Goal: Transaction & Acquisition: Download file/media

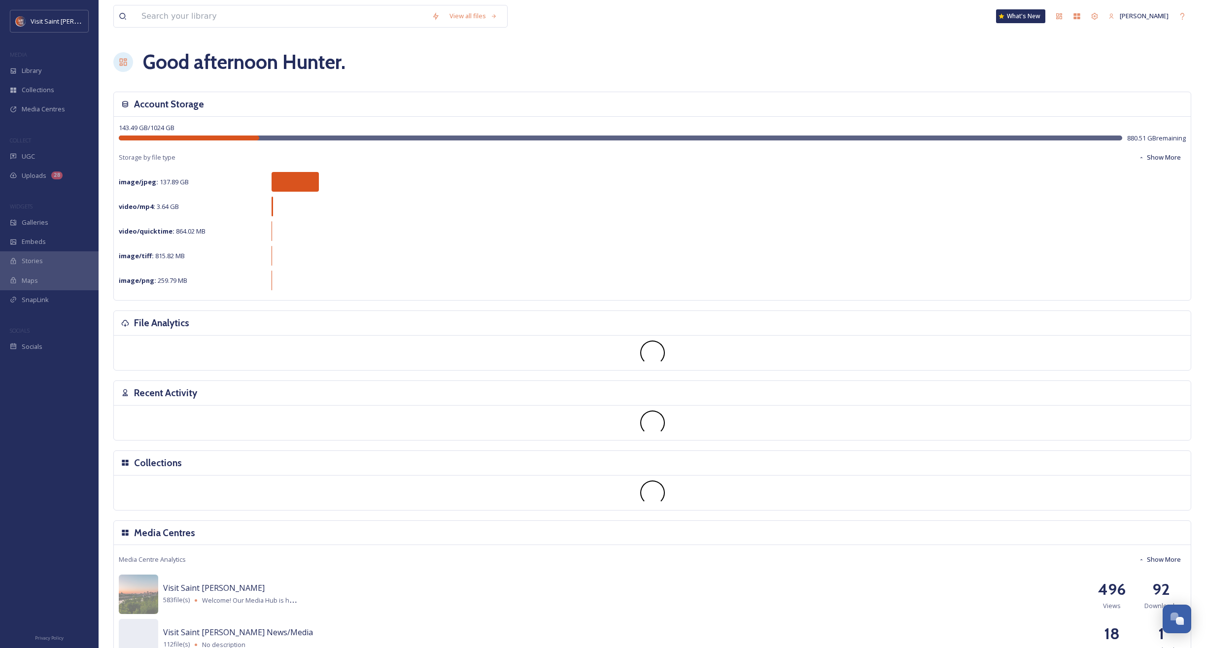
scroll to position [1679, 0]
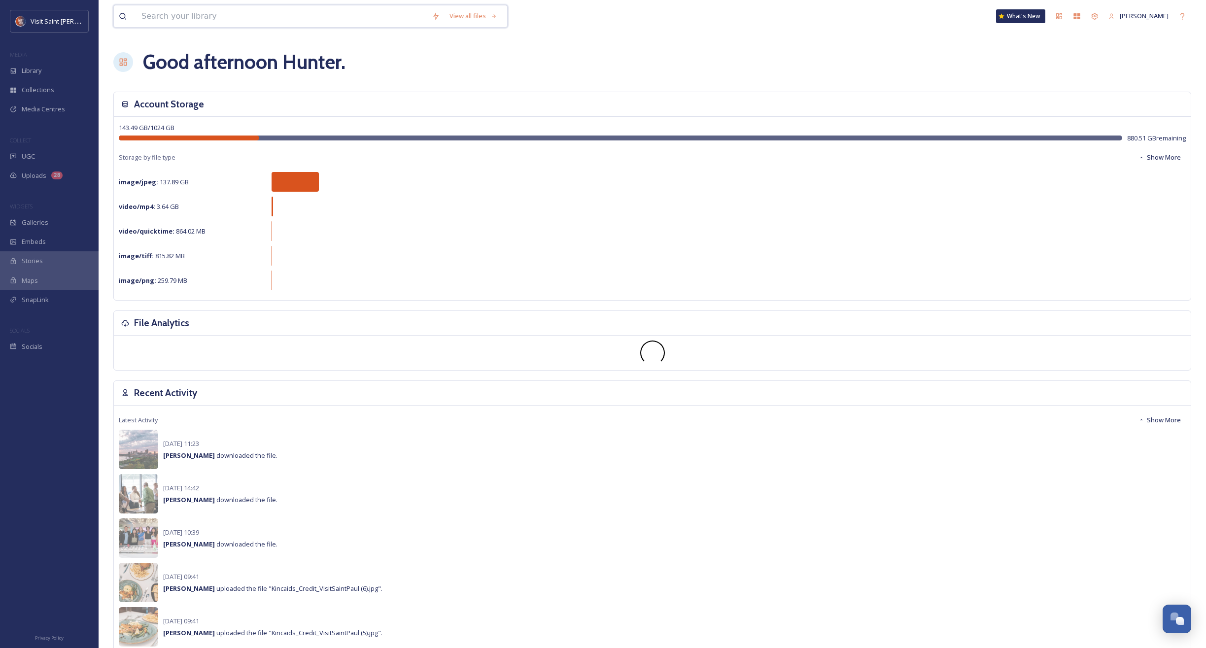
click at [212, 19] on input at bounding box center [281, 16] width 290 height 22
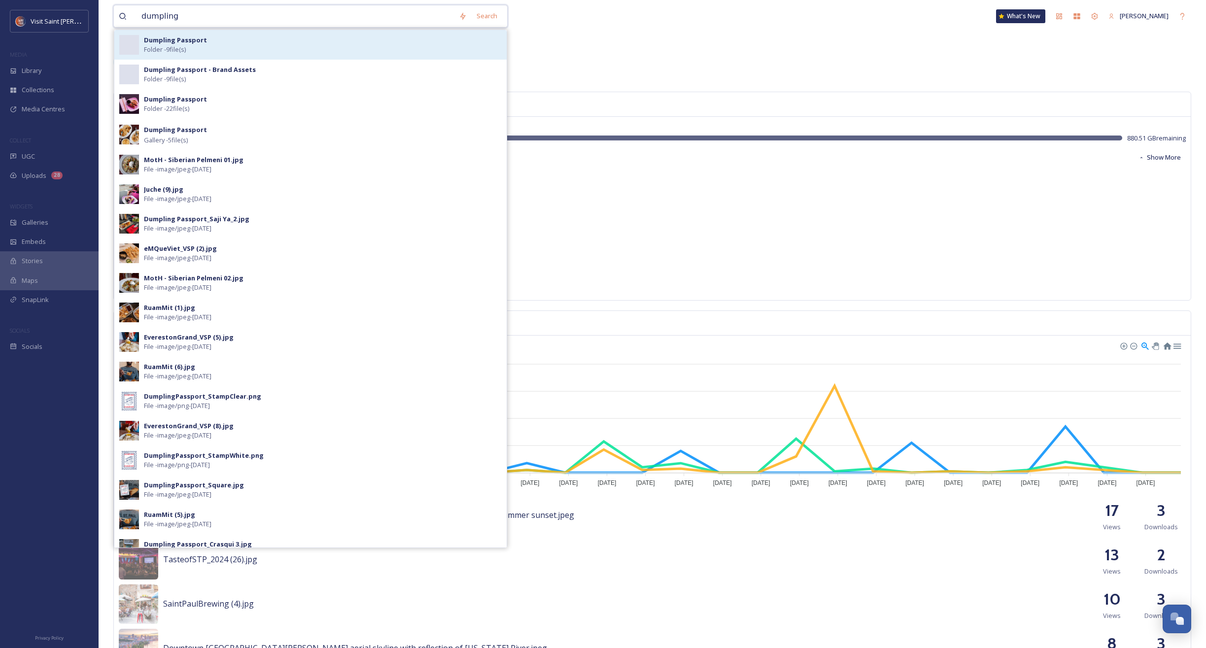
type input "dumpling"
click at [209, 46] on div "Dumpling Passport Folder - 9 file(s)" at bounding box center [323, 44] width 358 height 19
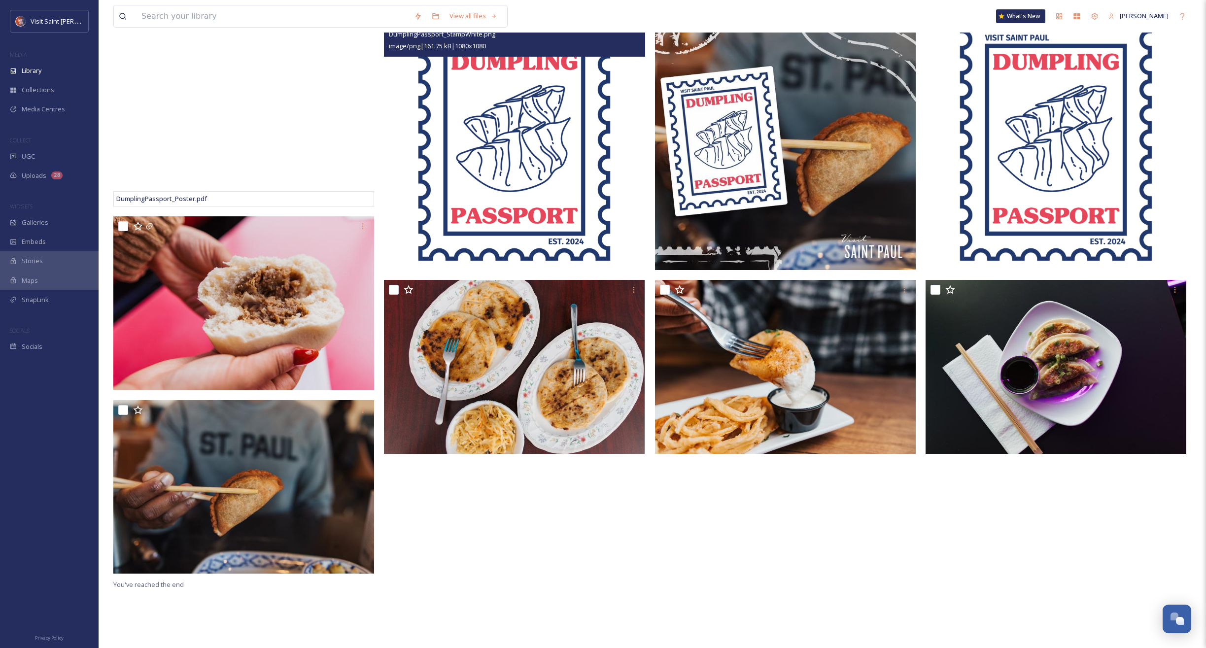
scroll to position [135, 0]
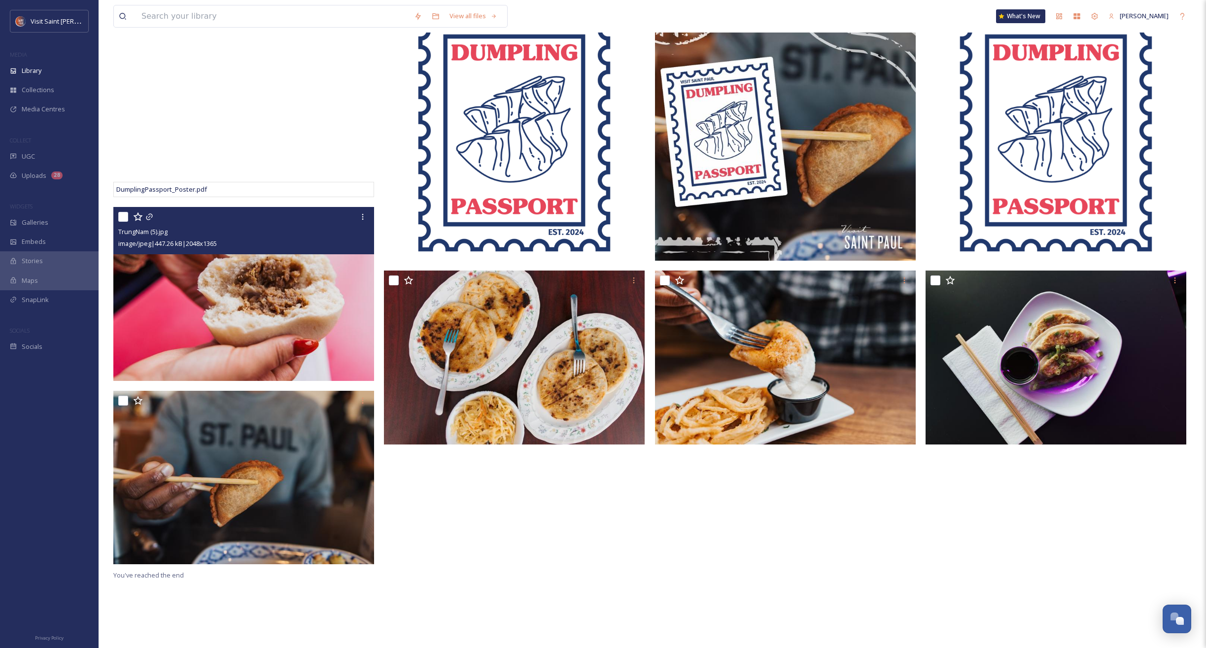
click at [297, 301] on img at bounding box center [243, 294] width 261 height 174
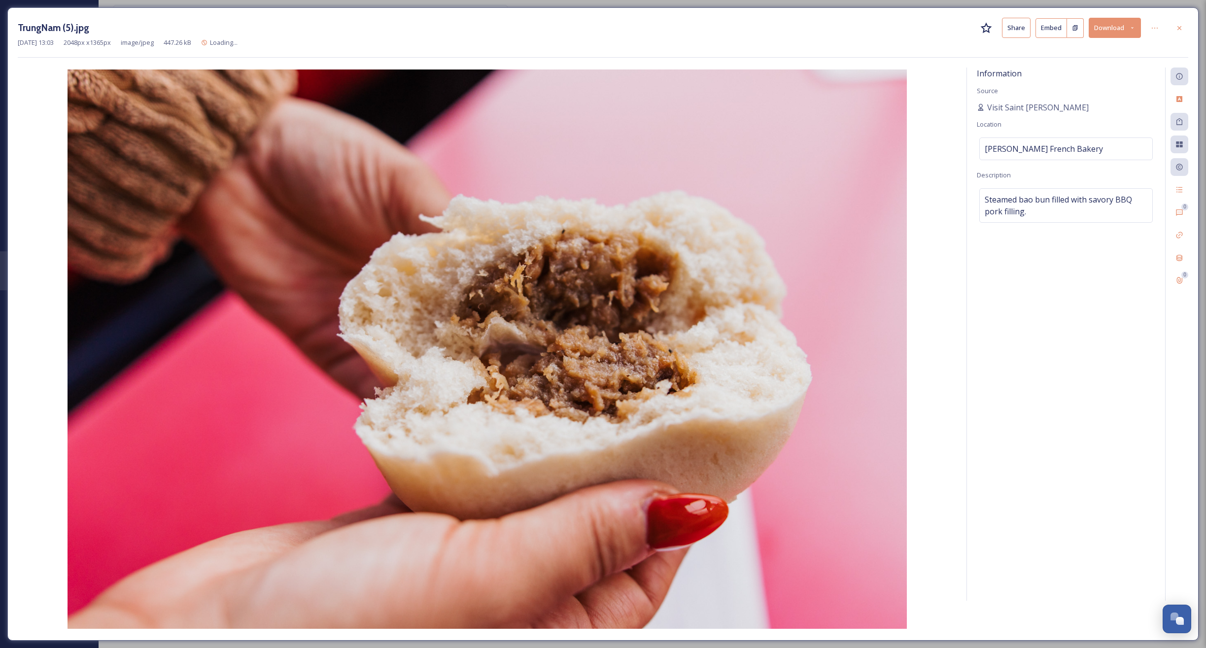
click at [1112, 37] on button "Download" at bounding box center [1115, 28] width 52 height 20
click at [1175, 27] on icon at bounding box center [1179, 28] width 8 height 8
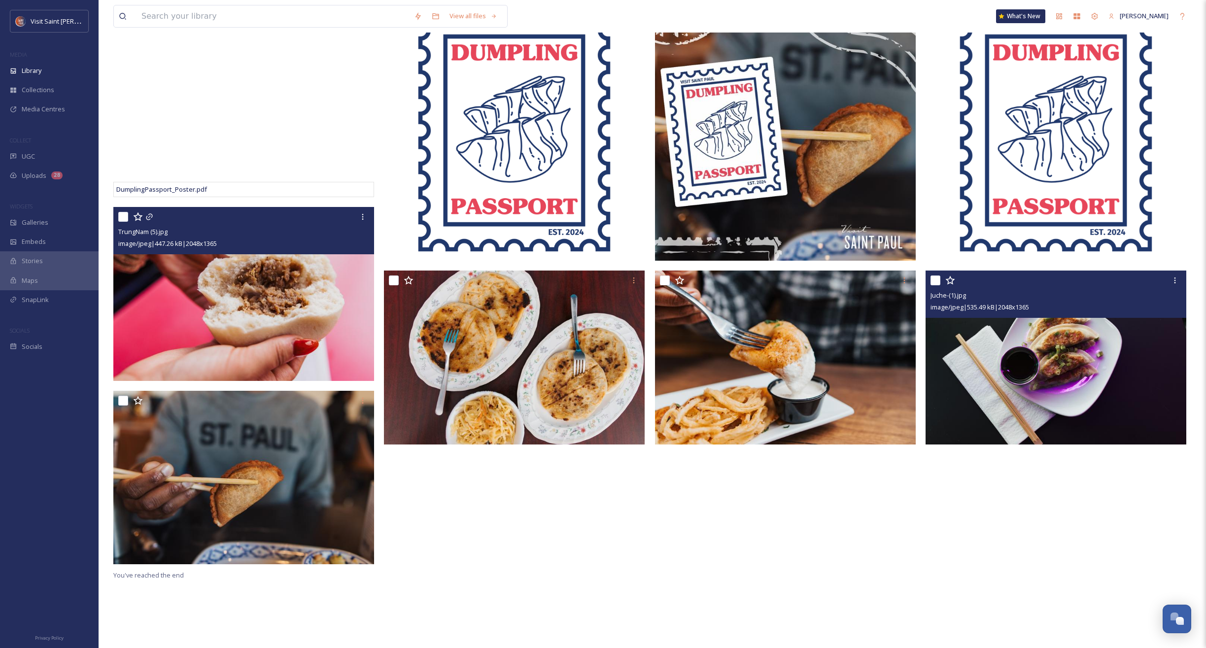
click at [1031, 390] on img at bounding box center [1055, 358] width 261 height 174
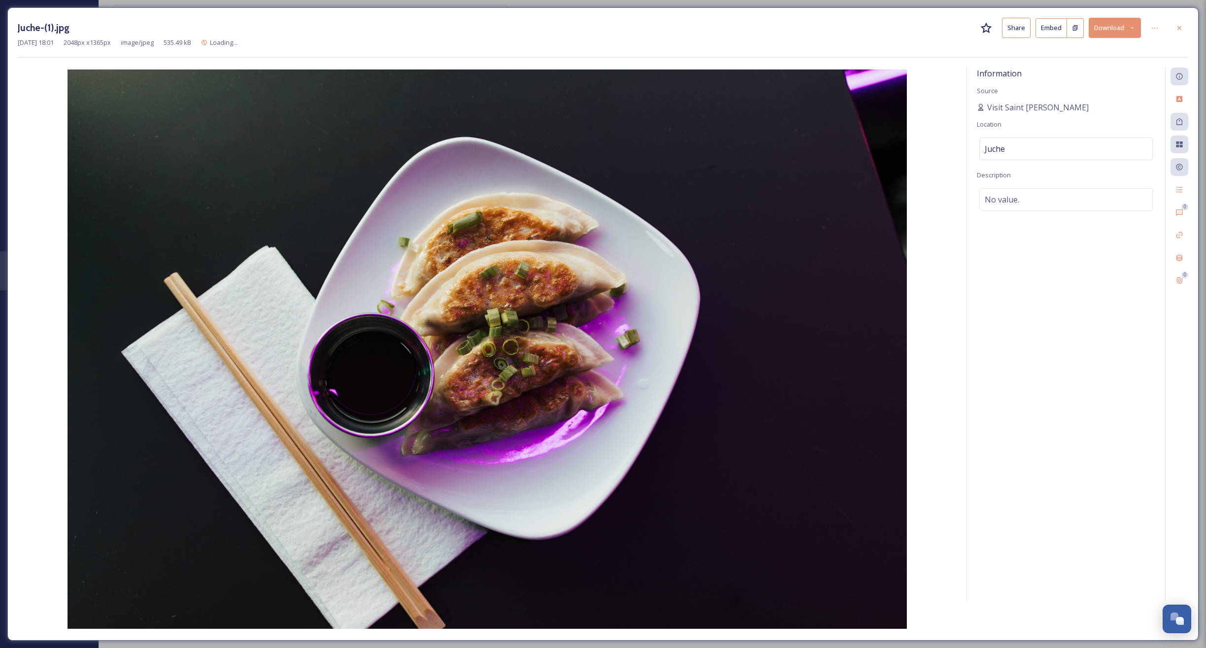
click at [1113, 33] on button "Download" at bounding box center [1115, 28] width 52 height 20
click at [1068, 66] on span "Download Large (2000 x 1333)" at bounding box center [1085, 69] width 87 height 9
